Goal: Use online tool/utility

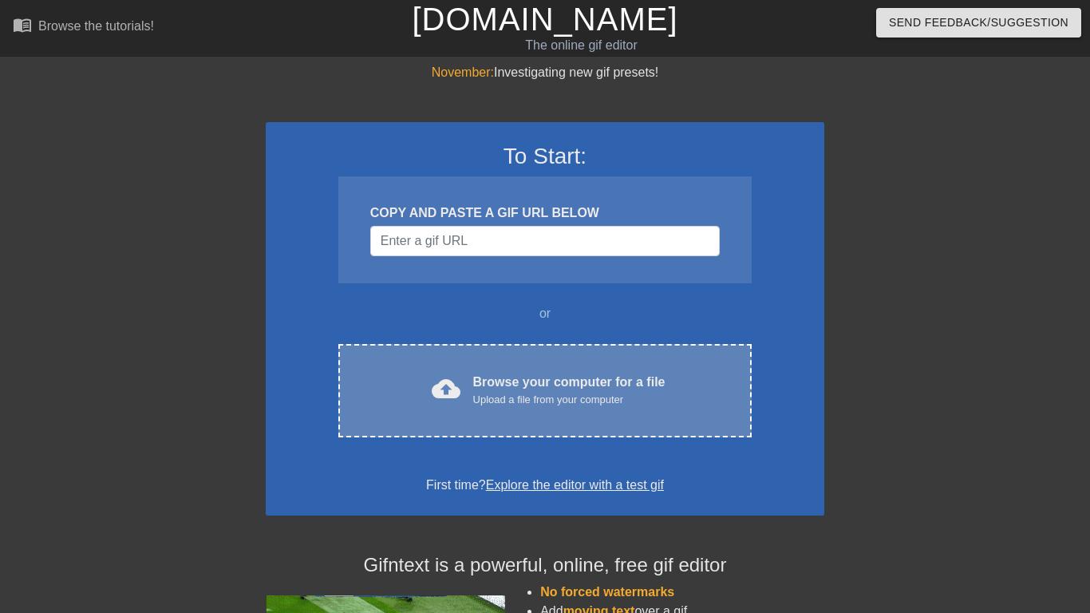
click at [512, 378] on div "Browse your computer for a file Upload a file from your computer" at bounding box center [569, 390] width 192 height 35
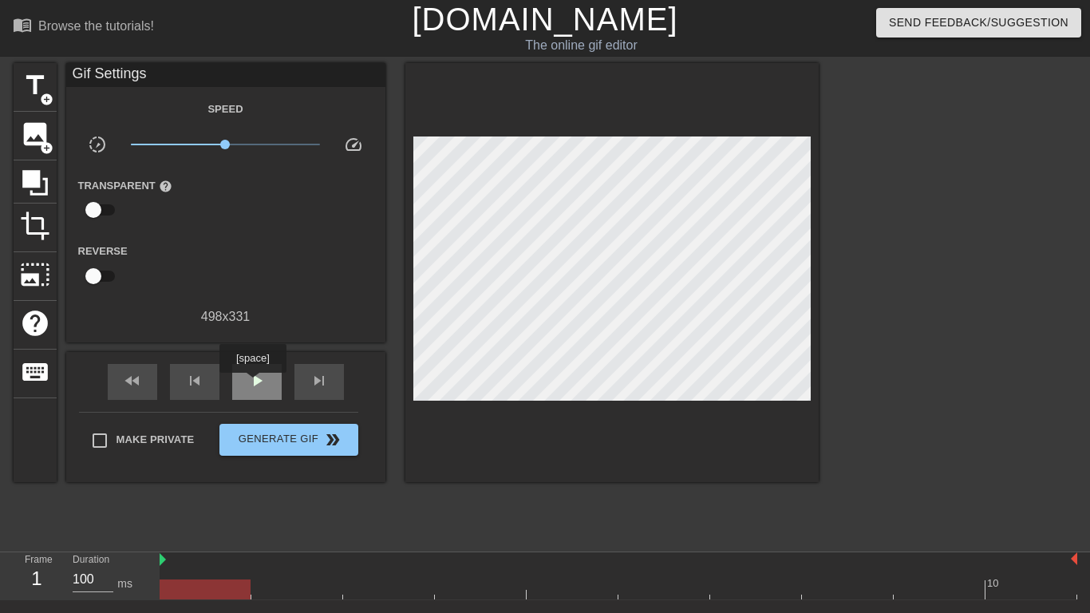
click at [253, 384] on span "play_arrow" at bounding box center [256, 380] width 19 height 19
click at [253, 384] on span "pause" at bounding box center [256, 380] width 19 height 19
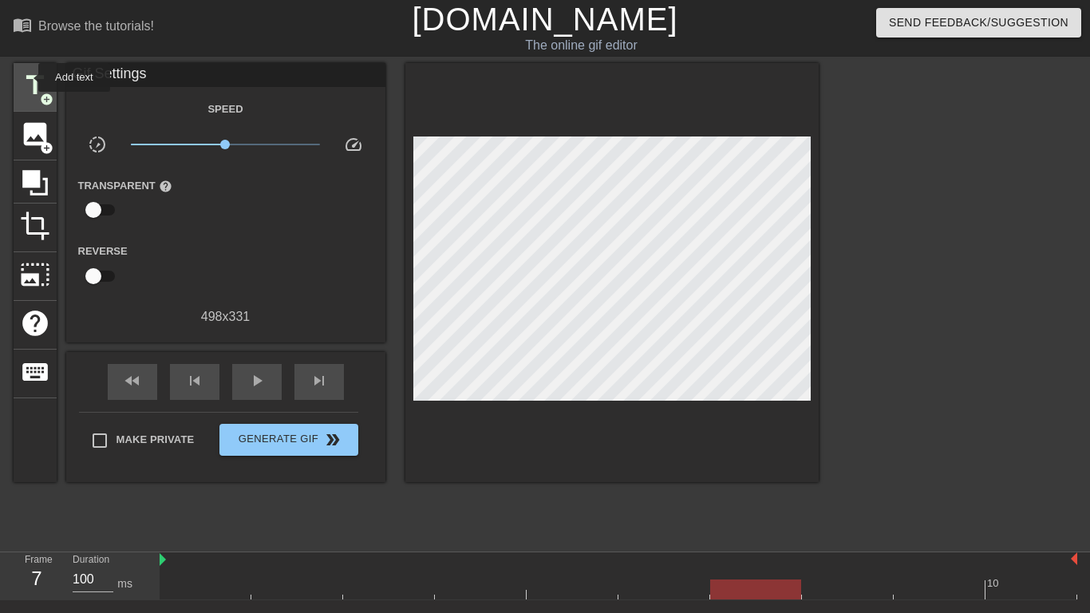
click at [28, 77] on span "title" at bounding box center [35, 85] width 30 height 30
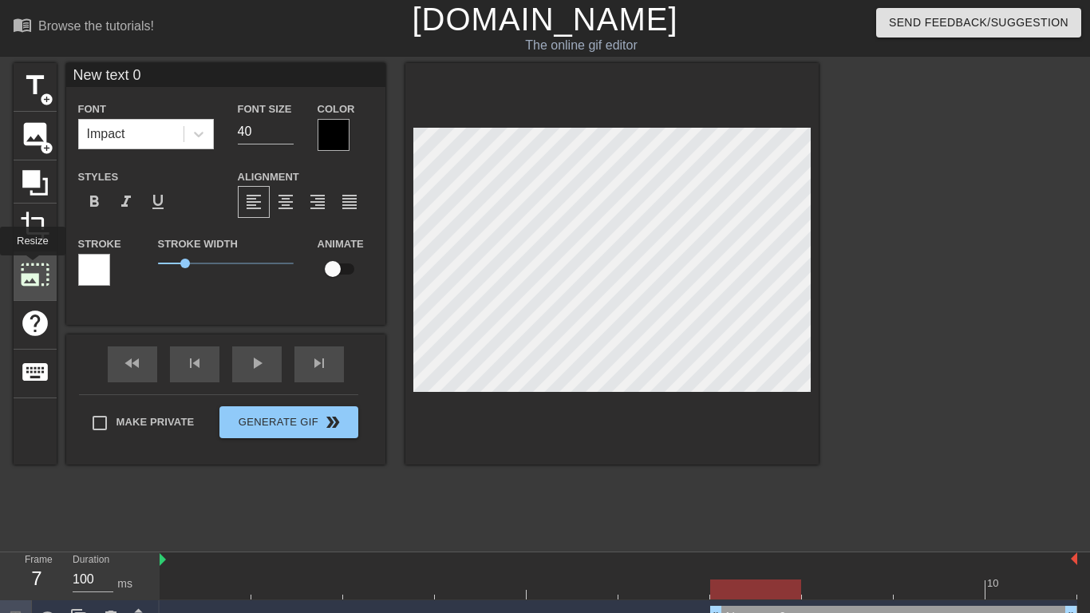
click at [32, 267] on span "photo_size_select_large" at bounding box center [35, 274] width 30 height 30
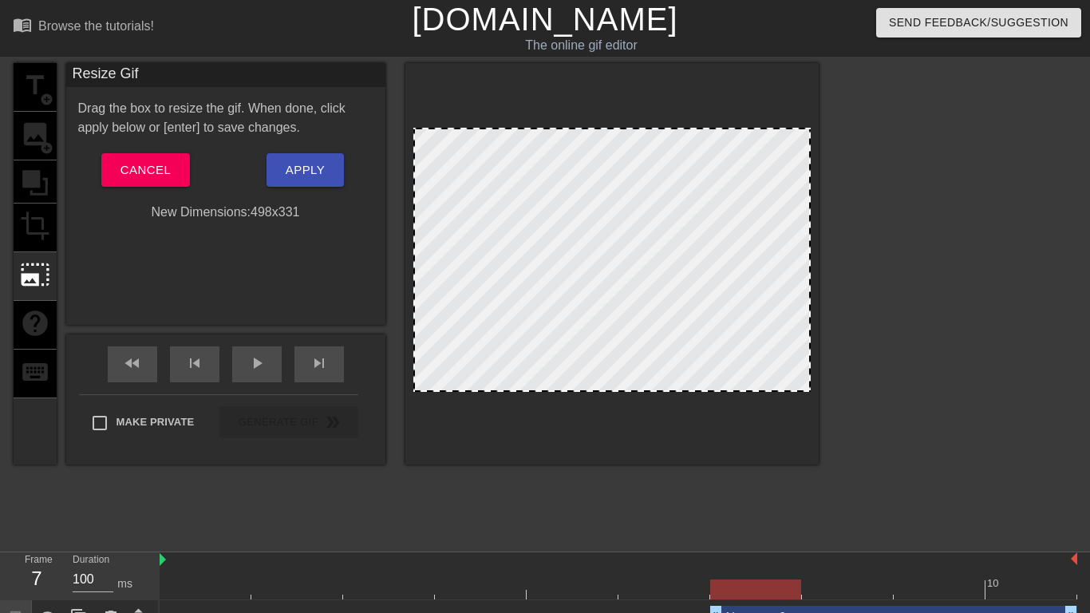
drag, startPoint x: 613, startPoint y: 134, endPoint x: 613, endPoint y: 65, distance: 68.6
click at [613, 65] on div at bounding box center [611, 263] width 413 height 401
drag, startPoint x: 416, startPoint y: 130, endPoint x: 455, endPoint y: 152, distance: 44.6
click at [455, 152] on div at bounding box center [611, 260] width 397 height 264
drag, startPoint x: 496, startPoint y: 259, endPoint x: 597, endPoint y: 89, distance: 197.9
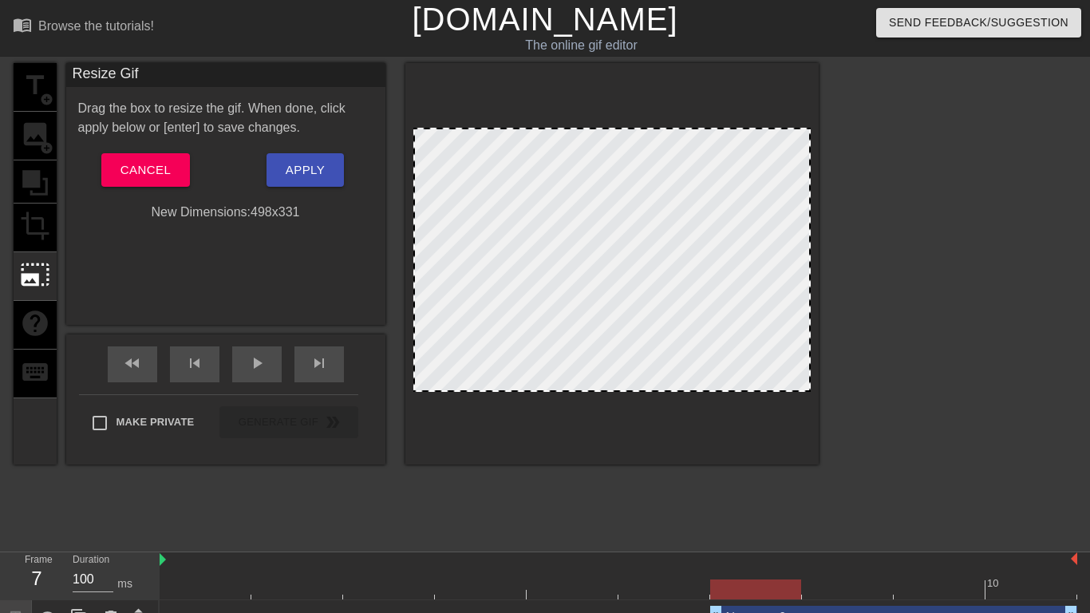
click at [597, 89] on div at bounding box center [611, 263] width 413 height 401
drag, startPoint x: 588, startPoint y: 129, endPoint x: 575, endPoint y: 97, distance: 34.7
click at [575, 97] on div at bounding box center [611, 263] width 413 height 401
click at [621, 546] on div "menu_book Browse the tutorials! [DOMAIN_NAME] The online gif editor Send Feedba…" at bounding box center [545, 318] width 1090 height 636
click at [533, 394] on div at bounding box center [611, 263] width 413 height 401
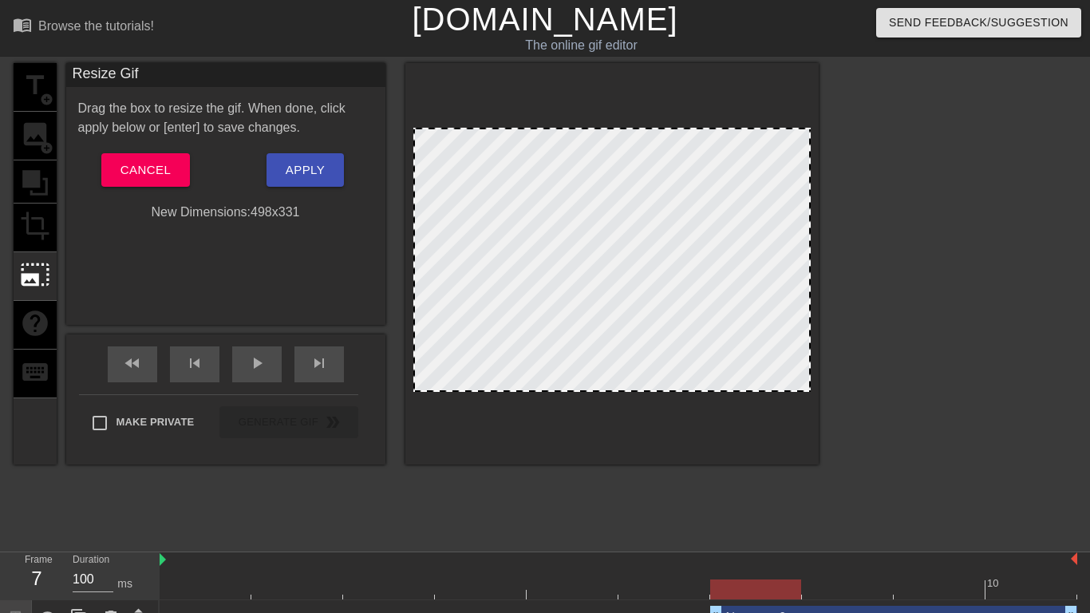
drag, startPoint x: 809, startPoint y: 390, endPoint x: 975, endPoint y: 573, distance: 246.9
click at [975, 573] on div "menu_book Browse the tutorials! [DOMAIN_NAME] The online gif editor Send Feedba…" at bounding box center [545, 318] width 1090 height 636
drag, startPoint x: 808, startPoint y: 167, endPoint x: 1014, endPoint y: 188, distance: 206.9
click at [1014, 188] on div "title add_circle image add_circle crop photo_size_select_large help keyboard Re…" at bounding box center [545, 302] width 1090 height 479
click at [159, 183] on button "Cancel" at bounding box center [145, 170] width 89 height 34
